Goal: Find specific page/section: Find specific page/section

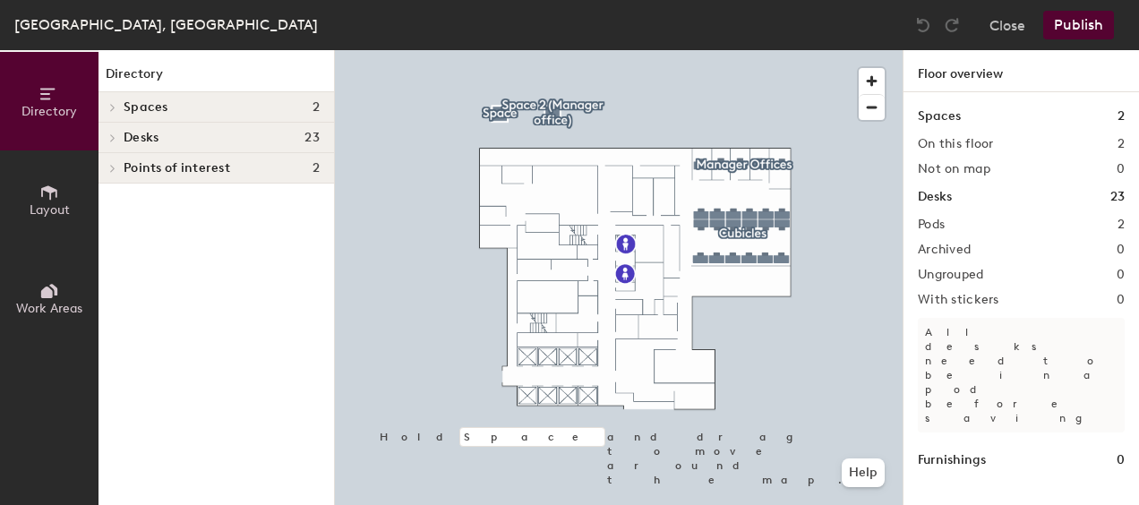
click at [140, 111] on span "Spaces" at bounding box center [146, 107] width 45 height 14
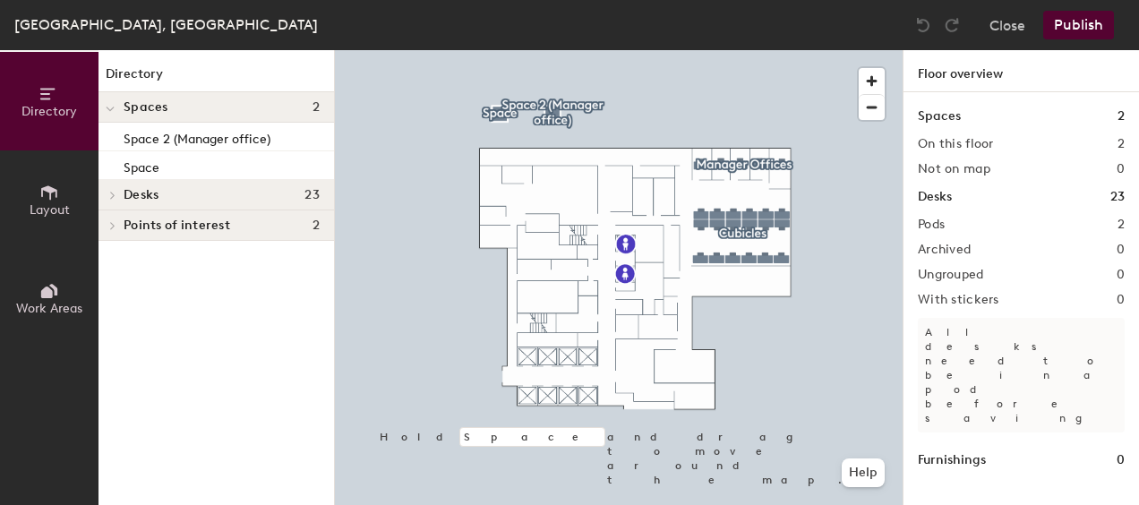
click at [139, 192] on span "Desks" at bounding box center [141, 195] width 35 height 14
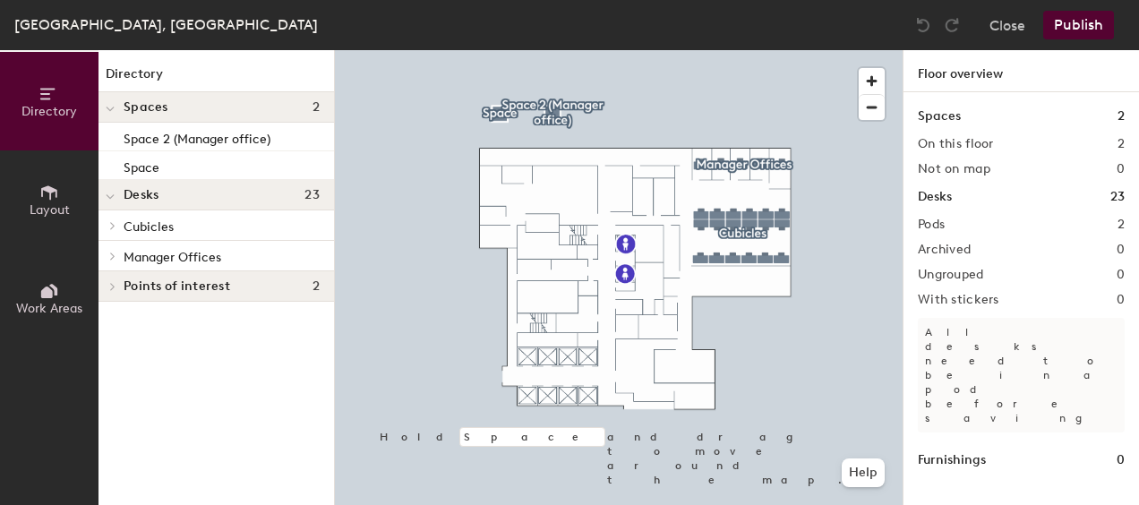
click at [147, 224] on span "Cubicles" at bounding box center [149, 226] width 50 height 15
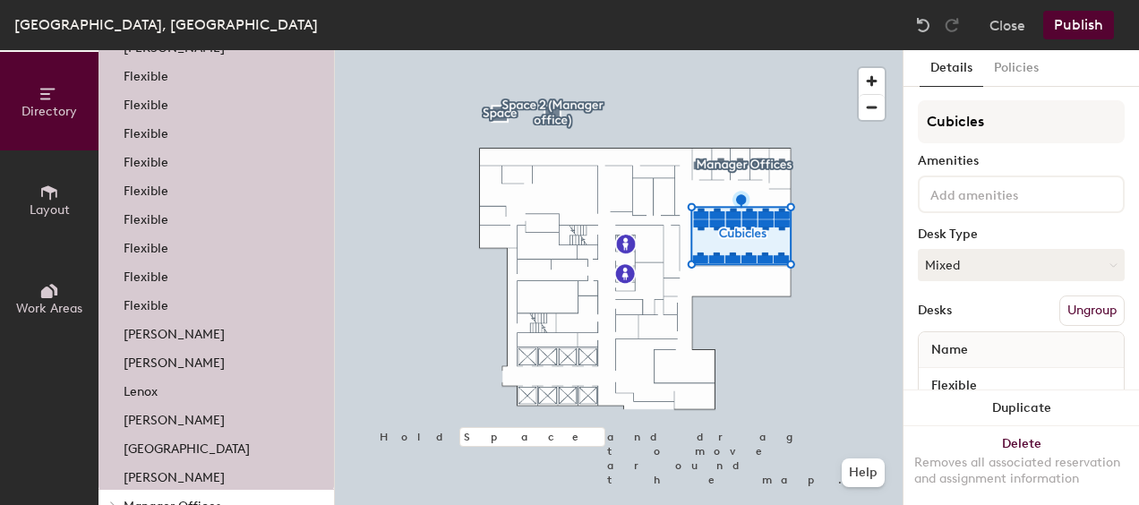
scroll to position [269, 0]
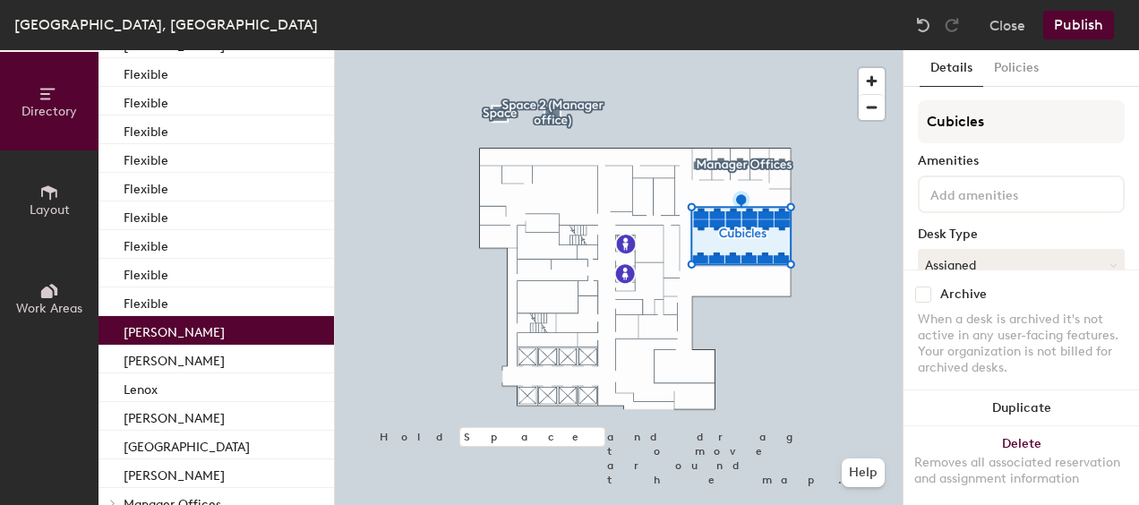
click at [195, 329] on p "[PERSON_NAME]" at bounding box center [174, 330] width 101 height 21
click at [98, 328] on div "[PERSON_NAME]" at bounding box center [215, 330] width 235 height 29
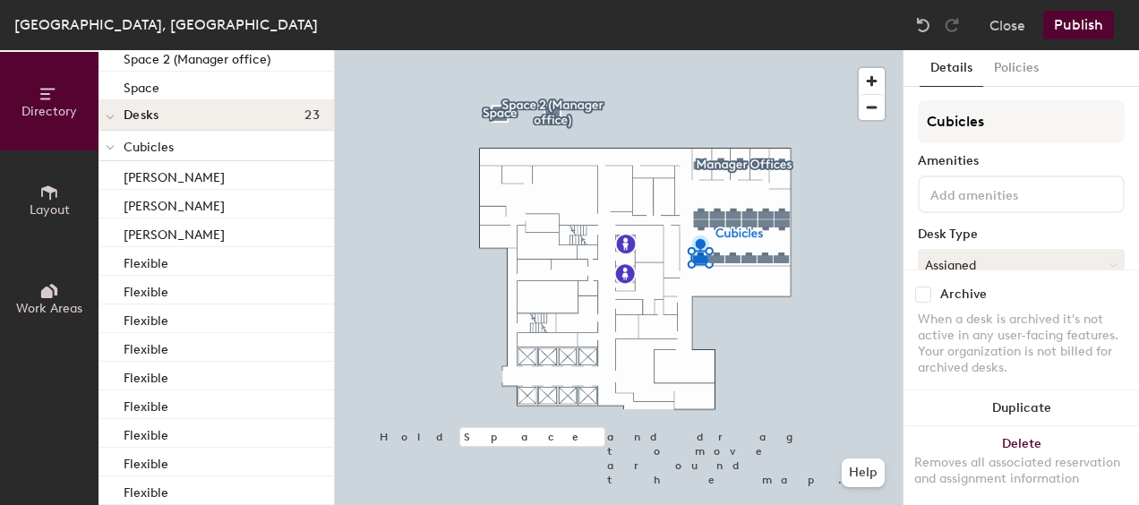
scroll to position [0, 0]
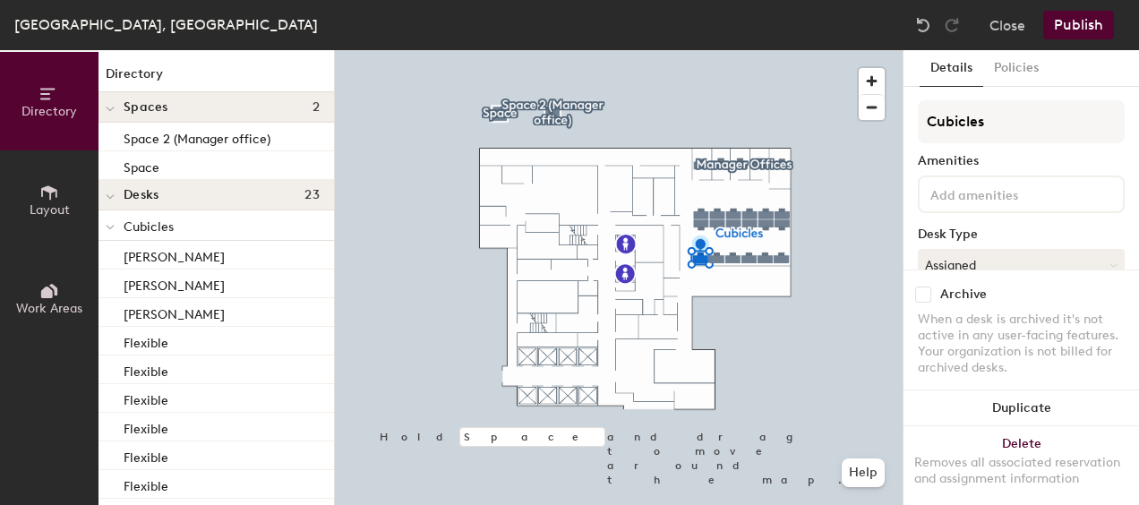
click at [34, 79] on button "Directory" at bounding box center [49, 101] width 98 height 98
click at [44, 92] on icon at bounding box center [47, 94] width 14 height 12
click at [218, 105] on h4 "Spaces 2" at bounding box center [222, 107] width 196 height 14
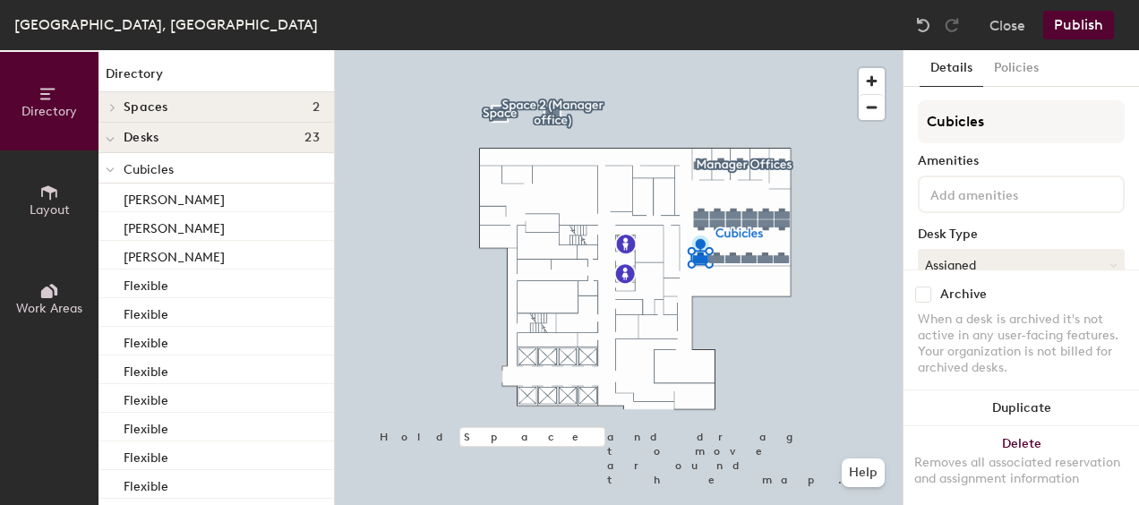
click at [115, 168] on div at bounding box center [109, 168] width 23 height 30
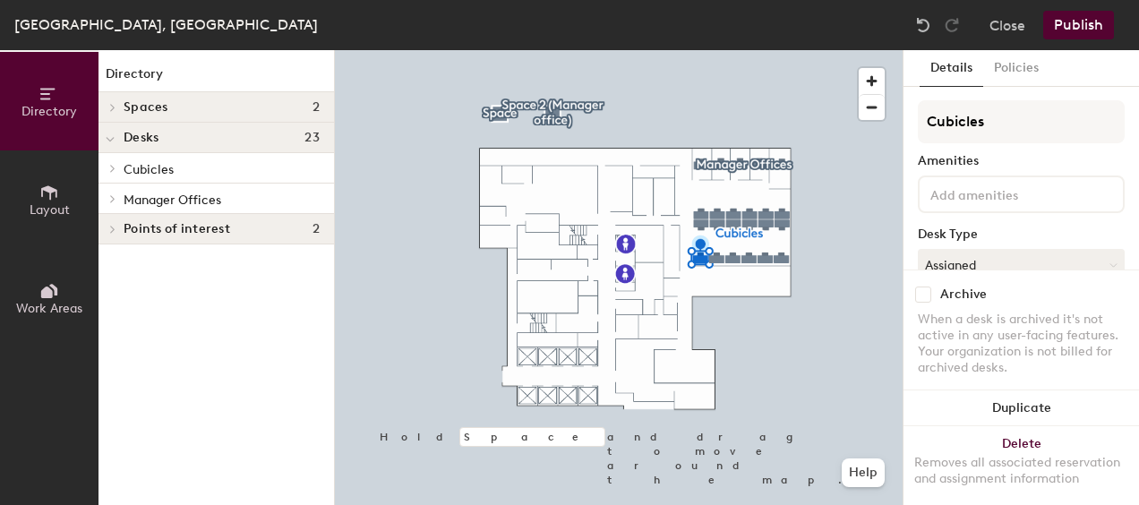
click at [46, 202] on span "Layout" at bounding box center [50, 209] width 40 height 15
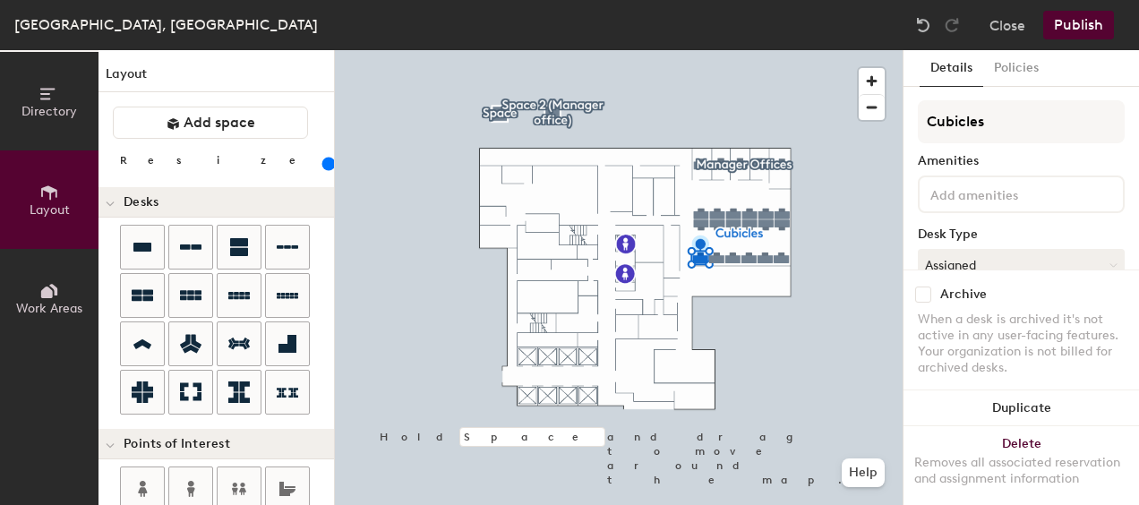
click at [46, 202] on span "Layout" at bounding box center [50, 209] width 40 height 15
click at [49, 286] on icon at bounding box center [49, 291] width 20 height 20
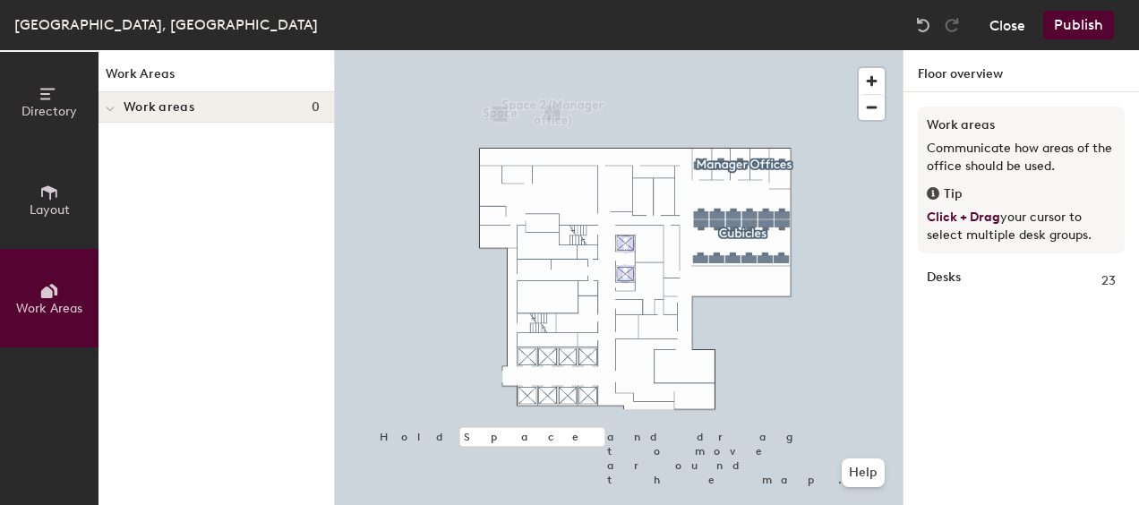
click at [1008, 29] on button "Close" at bounding box center [1007, 25] width 36 height 29
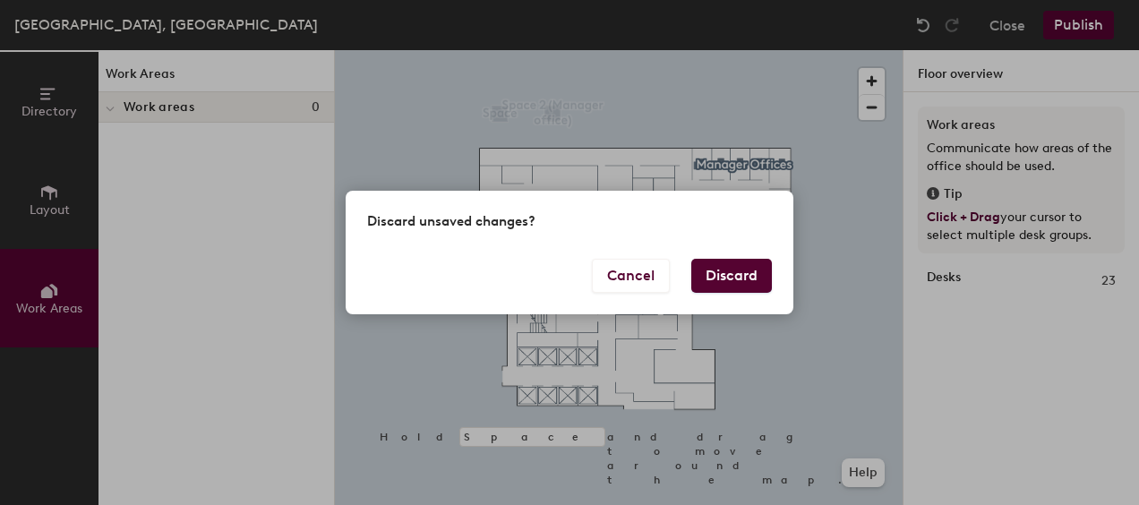
click at [729, 275] on button "Discard" at bounding box center [731, 276] width 81 height 34
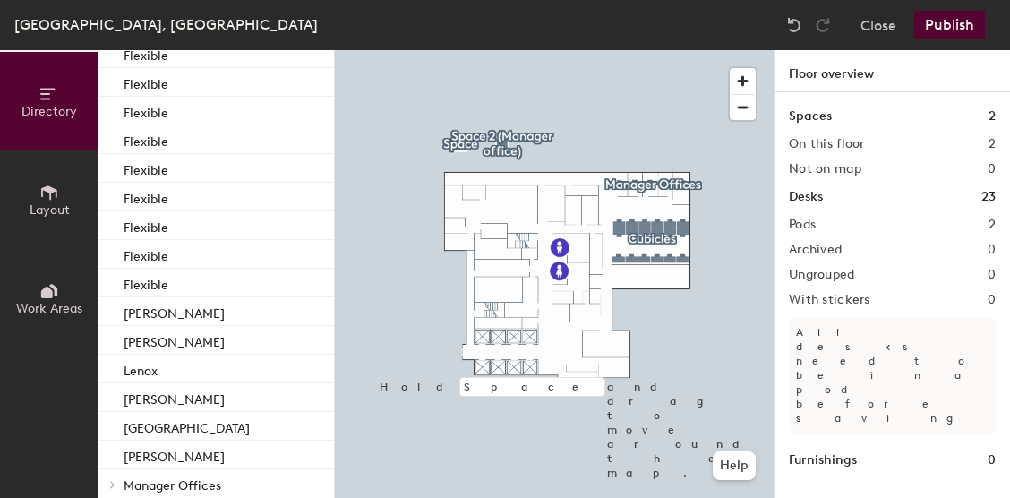
scroll to position [258, 0]
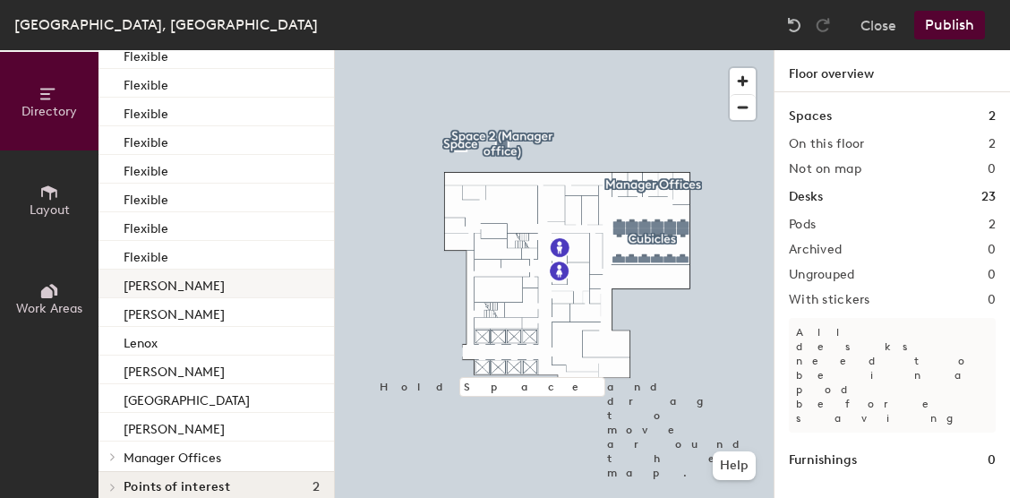
click at [191, 285] on p "[PERSON_NAME]" at bounding box center [174, 283] width 101 height 21
